Goal: Contribute content

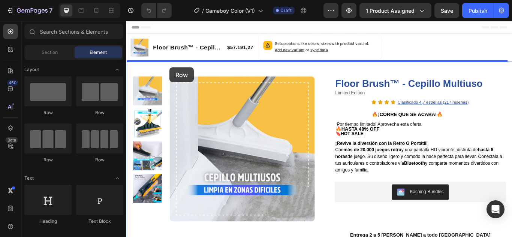
drag, startPoint x: 177, startPoint y: 123, endPoint x: 176, endPoint y: 75, distance: 48.0
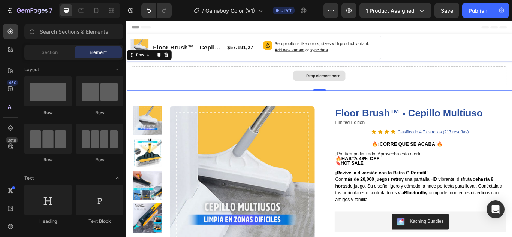
click at [341, 86] on div "Drop element here" at bounding box center [356, 85] width 40 height 6
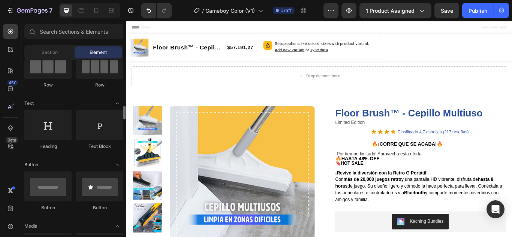
scroll to position [150, 0]
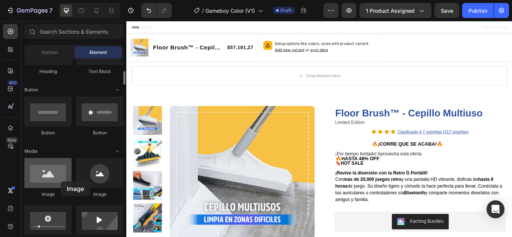
click at [61, 181] on div at bounding box center [47, 173] width 47 height 30
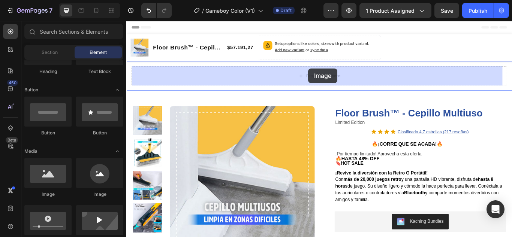
drag, startPoint x: 194, startPoint y: 185, endPoint x: 338, endPoint y: 76, distance: 181.1
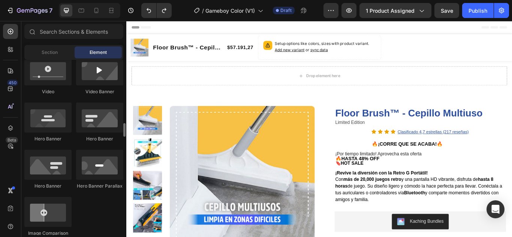
scroll to position [337, 0]
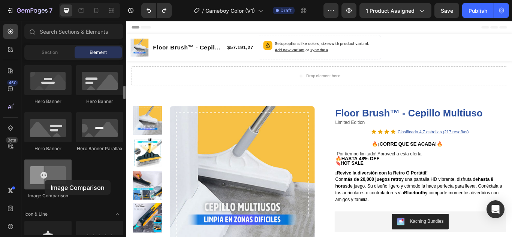
click at [45, 180] on div at bounding box center [47, 175] width 47 height 30
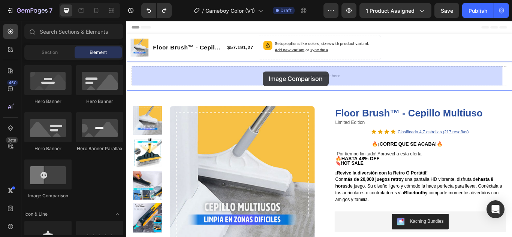
drag, startPoint x: 171, startPoint y: 201, endPoint x: 285, endPoint y: 80, distance: 166.9
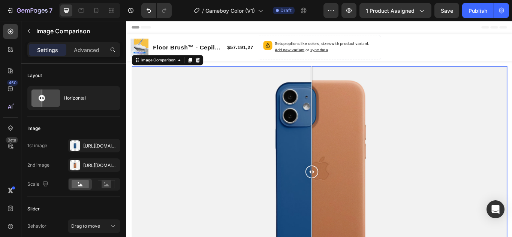
drag, startPoint x: 349, startPoint y: 194, endPoint x: 342, endPoint y: 201, distance: 10.1
click at [342, 201] on div at bounding box center [342, 197] width 15 height 15
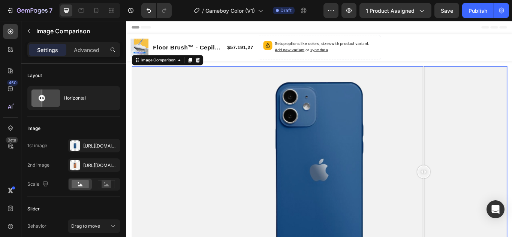
click at [472, 149] on div at bounding box center [351, 197] width 438 height 246
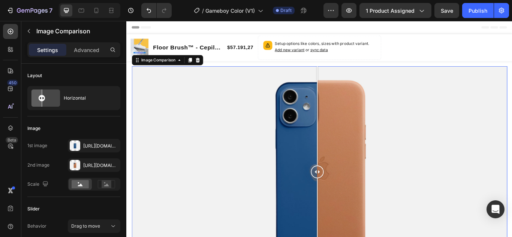
click at [348, 191] on div at bounding box center [351, 197] width 438 height 246
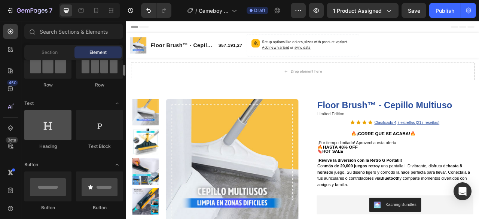
scroll to position [150, 0]
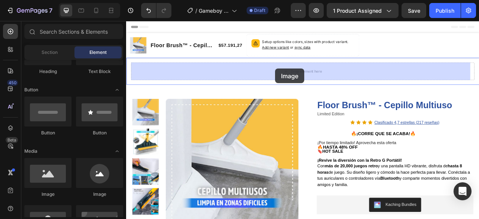
drag, startPoint x: 176, startPoint y: 200, endPoint x: 316, endPoint y: 82, distance: 183.1
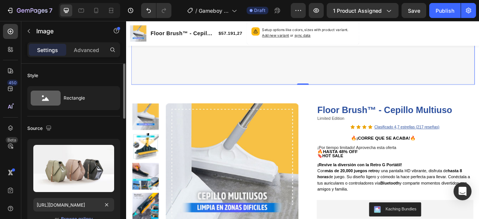
scroll to position [75, 0]
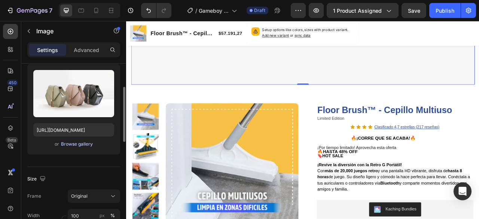
click at [76, 146] on div "Browse gallery" at bounding box center [77, 144] width 32 height 7
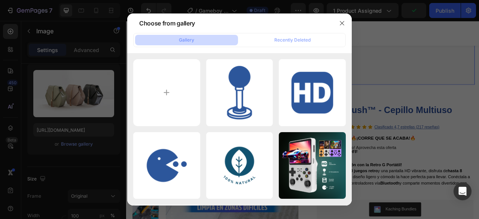
click at [193, 38] on div "Gallery" at bounding box center [186, 40] width 15 height 7
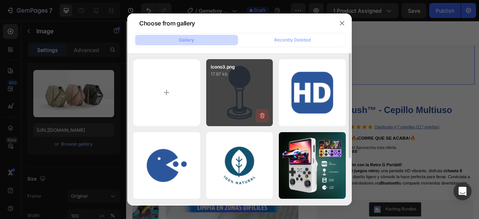
click at [260, 115] on icon "button" at bounding box center [262, 115] width 7 height 7
click at [166, 91] on input "file" at bounding box center [166, 92] width 67 height 67
type input "C:\fakepath\I AD1 PROB SOLU.jpg"
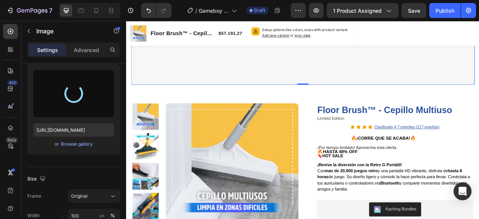
type input "[URL][DOMAIN_NAME]"
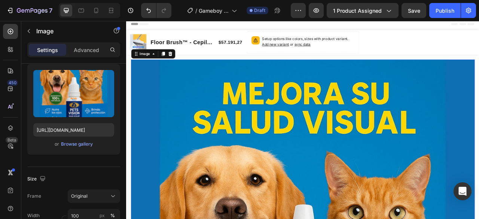
scroll to position [0, 0]
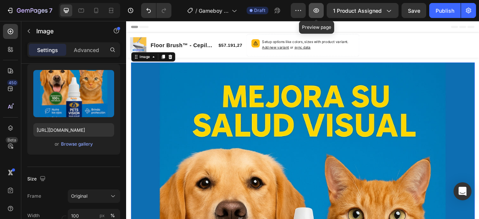
click at [316, 11] on icon "button" at bounding box center [316, 10] width 7 height 7
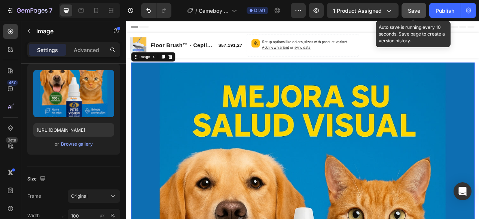
click at [415, 10] on span "Save" at bounding box center [414, 10] width 12 height 6
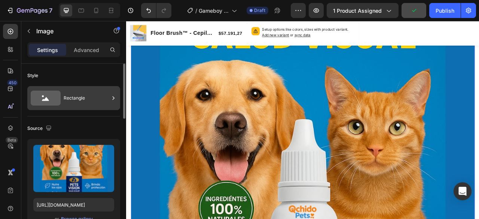
click at [82, 97] on div "Rectangle" at bounding box center [87, 98] width 46 height 17
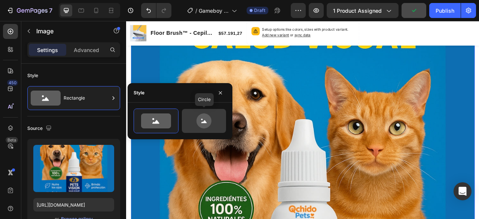
click at [202, 119] on circle at bounding box center [202, 119] width 1 height 1
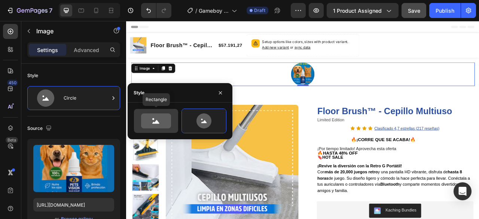
click at [145, 127] on icon at bounding box center [156, 121] width 30 height 15
type input "100"
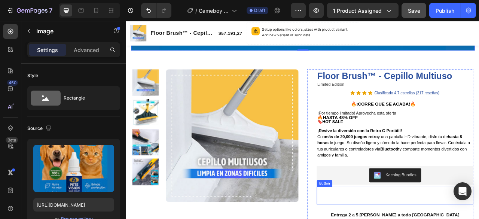
scroll to position [562, 0]
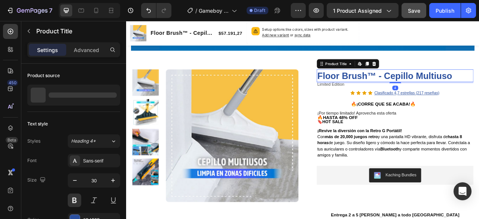
click at [383, 85] on h1 "Floor Brush™ - Cepillo Multiuso" at bounding box center [469, 91] width 200 height 16
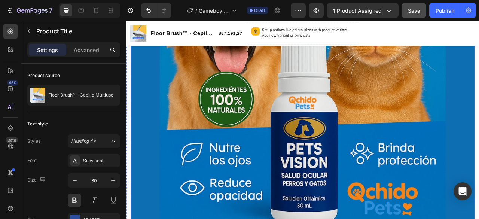
scroll to position [225, 0]
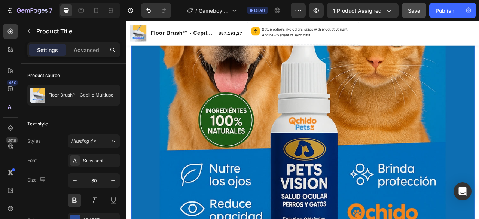
click at [375, 191] on img at bounding box center [351, 122] width 438 height 547
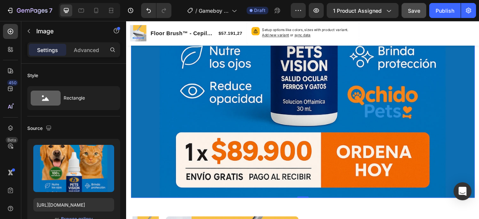
scroll to position [300, 0]
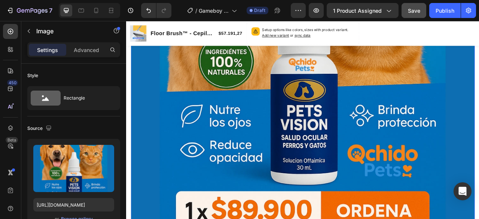
click at [299, 134] on img at bounding box center [351, 47] width 438 height 547
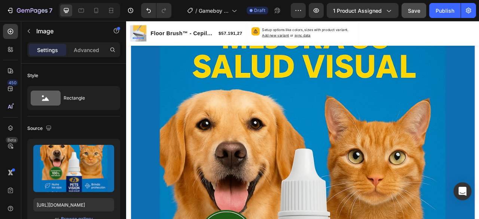
scroll to position [0, 0]
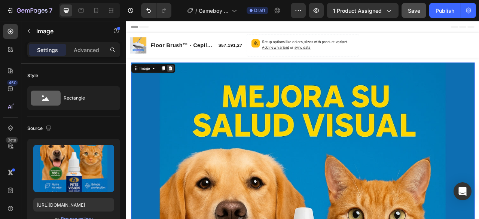
click at [182, 83] on icon at bounding box center [182, 81] width 5 height 5
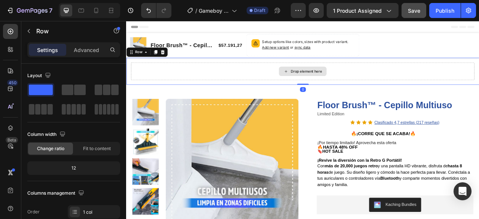
click at [402, 80] on div "Drop element here" at bounding box center [351, 85] width 438 height 22
click at [173, 63] on icon at bounding box center [172, 60] width 5 height 5
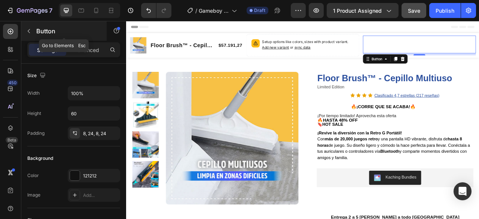
click at [30, 31] on icon "button" at bounding box center [29, 31] width 6 height 6
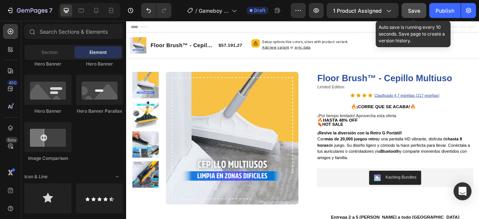
click at [415, 10] on span "Save" at bounding box center [414, 10] width 12 height 6
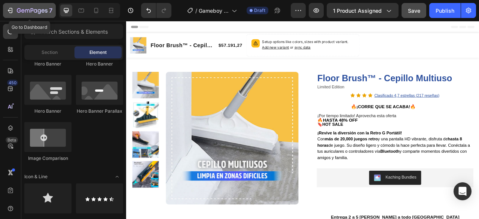
click at [26, 10] on icon "button" at bounding box center [27, 10] width 4 height 3
